Goal: Find specific page/section: Find specific page/section

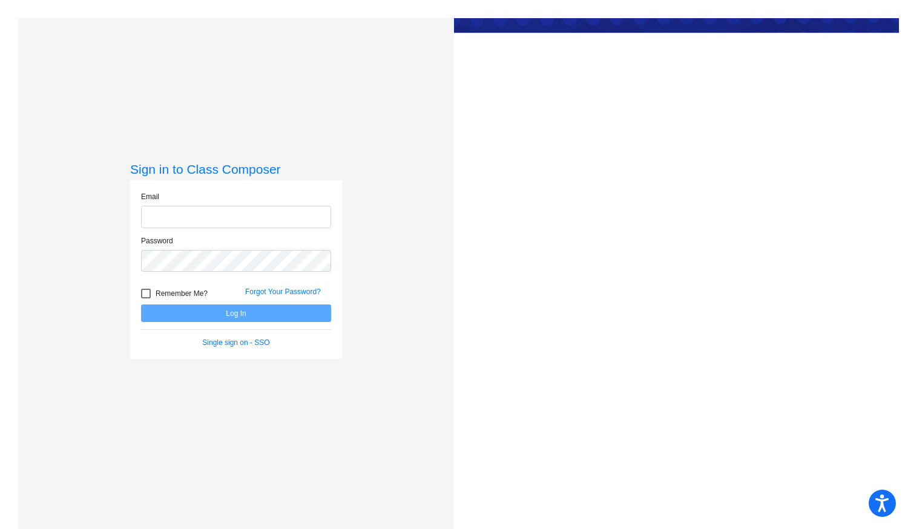
type input "[EMAIL_ADDRESS][DOMAIN_NAME]"
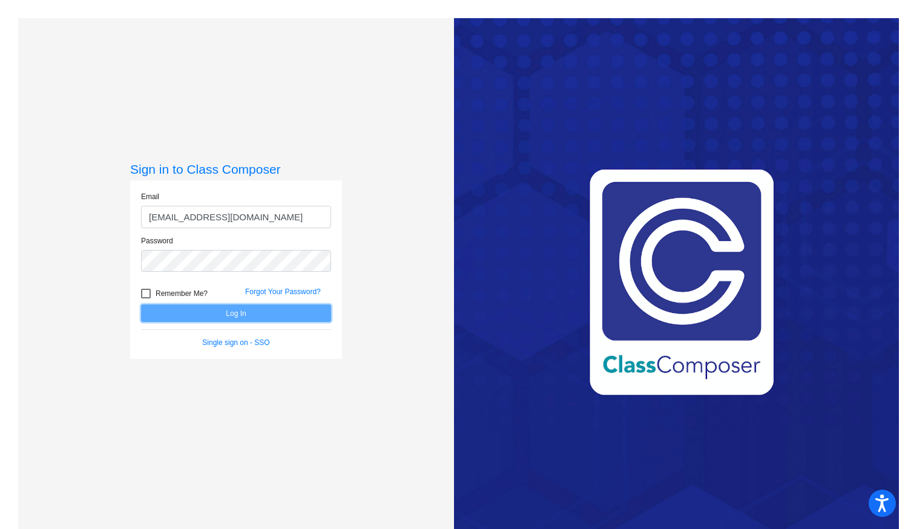
click at [276, 311] on button "Log In" at bounding box center [236, 314] width 190 height 18
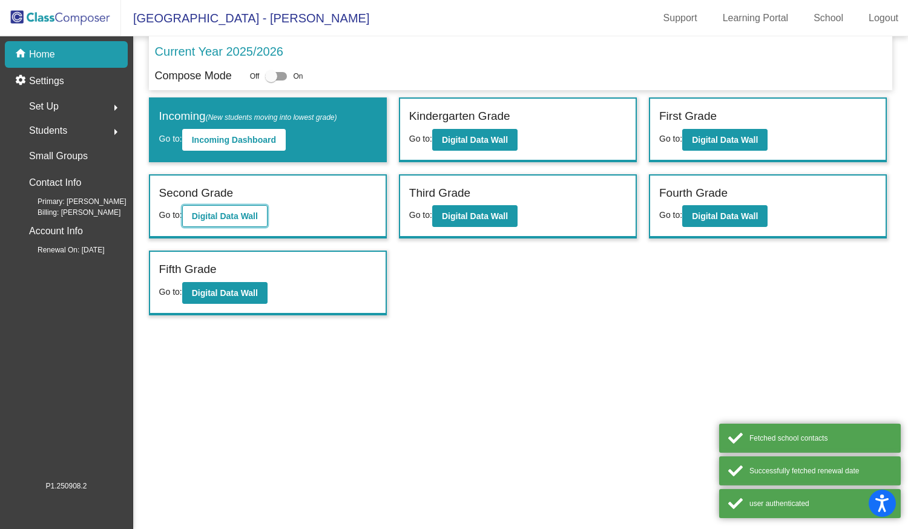
click at [253, 215] on b "Digital Data Wall" at bounding box center [225, 216] width 66 height 10
